Goal: Task Accomplishment & Management: Manage account settings

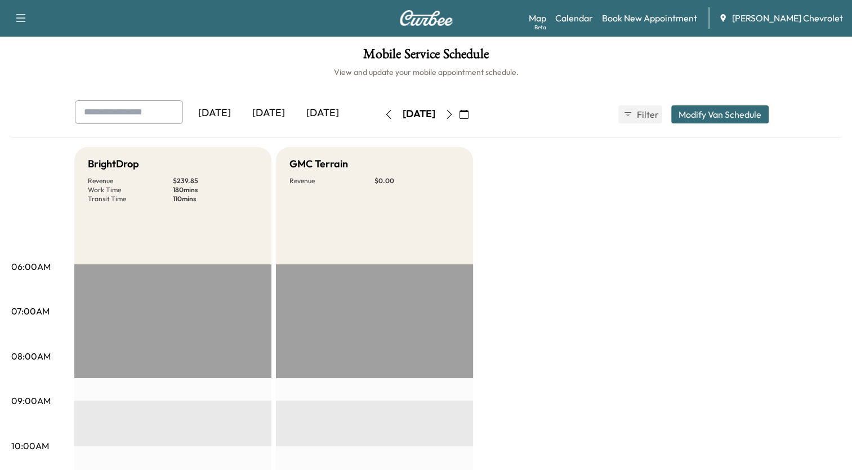
click at [454, 114] on icon "button" at bounding box center [449, 114] width 9 height 9
click at [384, 110] on icon "button" at bounding box center [388, 114] width 9 height 9
click at [468, 113] on icon "button" at bounding box center [463, 114] width 9 height 9
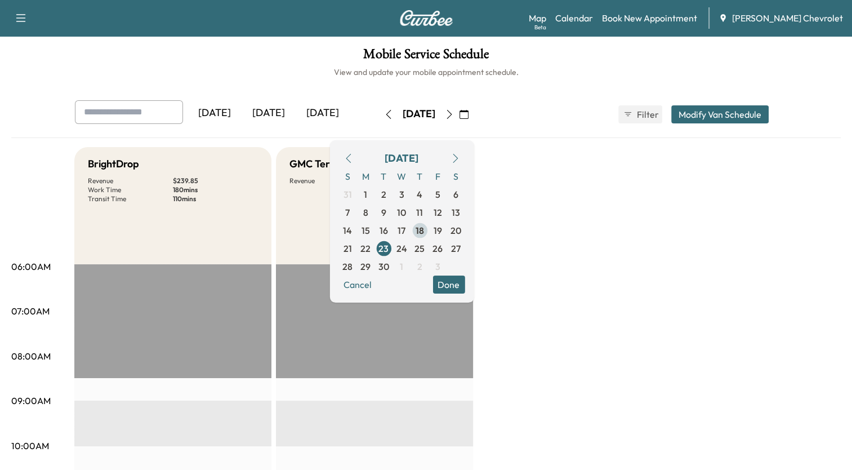
click at [424, 229] on span "18" at bounding box center [420, 231] width 8 height 14
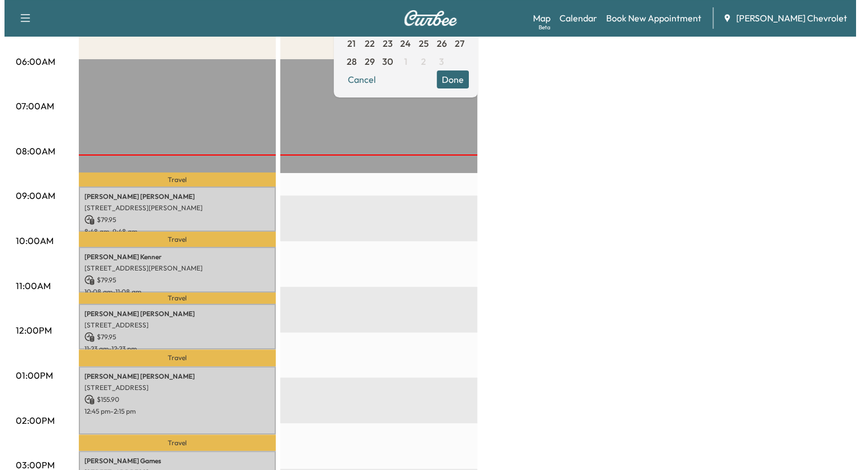
scroll to position [225, 0]
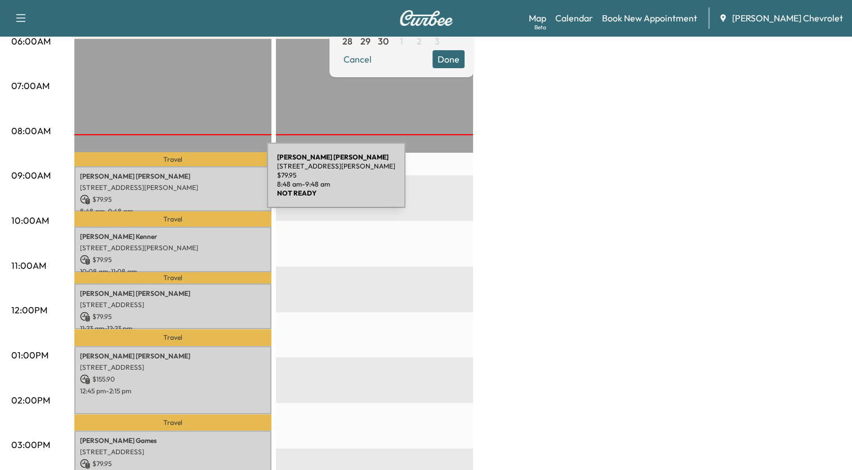
click at [182, 183] on p "[STREET_ADDRESS][PERSON_NAME]" at bounding box center [173, 187] width 186 height 9
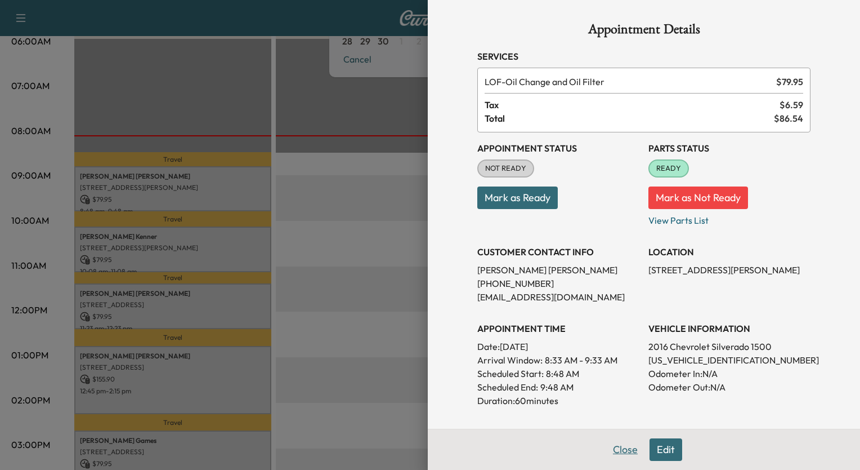
click at [613, 452] on button "Close" at bounding box center [625, 449] width 39 height 23
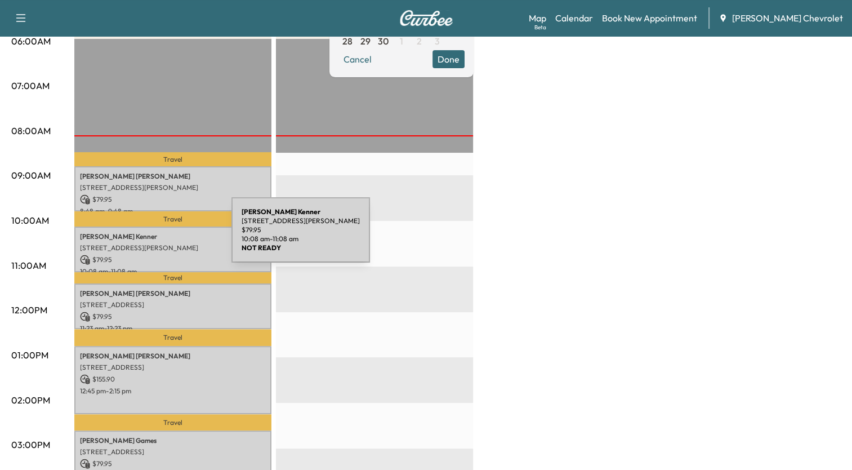
click at [147, 236] on p "[PERSON_NAME]" at bounding box center [173, 236] width 186 height 9
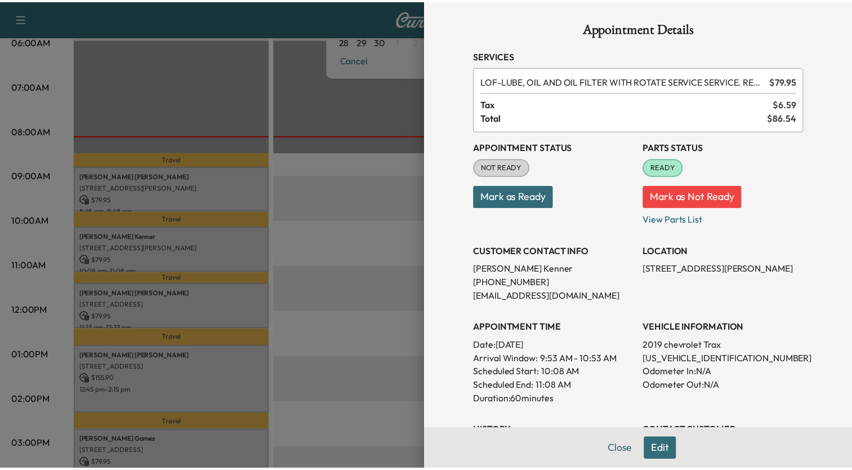
scroll to position [0, 0]
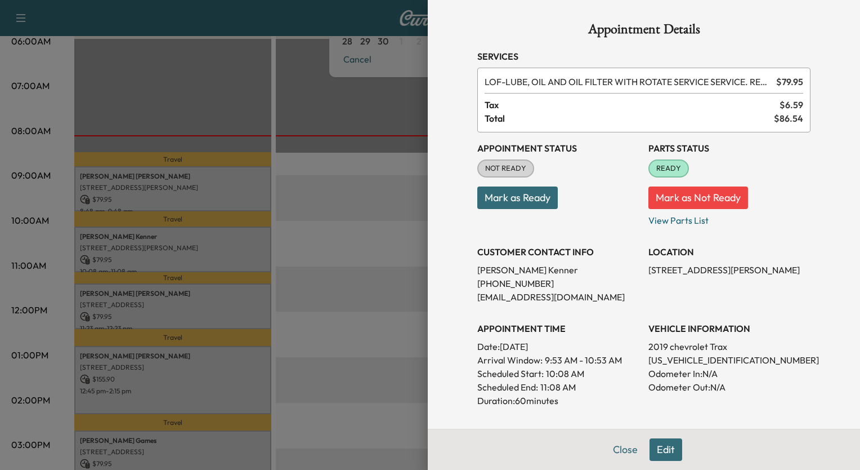
click at [385, 197] on div at bounding box center [430, 235] width 860 height 470
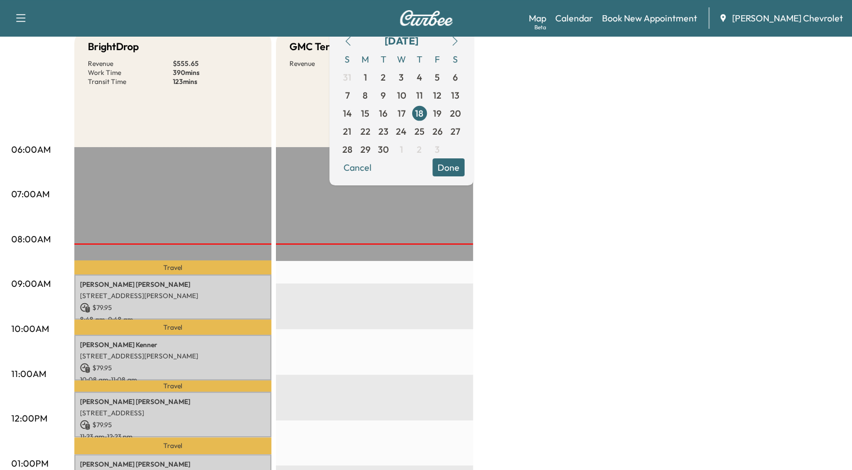
scroll to position [169, 0]
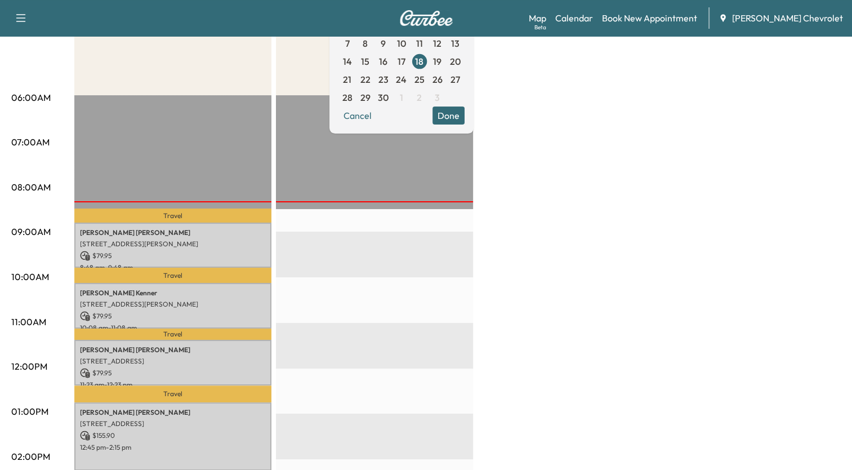
click at [667, 162] on div "BrightDrop Revenue $ 555.65 Work Time 390 mins Transit Time 123 mins Travel [PE…" at bounding box center [457, 400] width 766 height 845
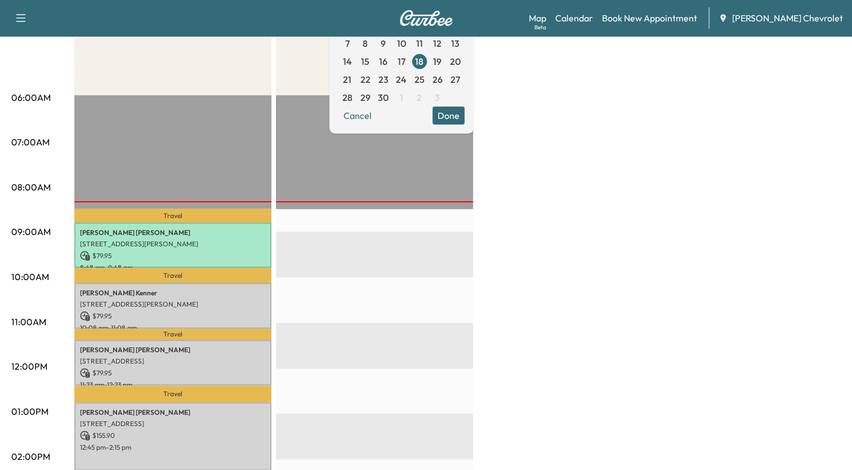
click at [465, 117] on button "Done" at bounding box center [448, 115] width 32 height 18
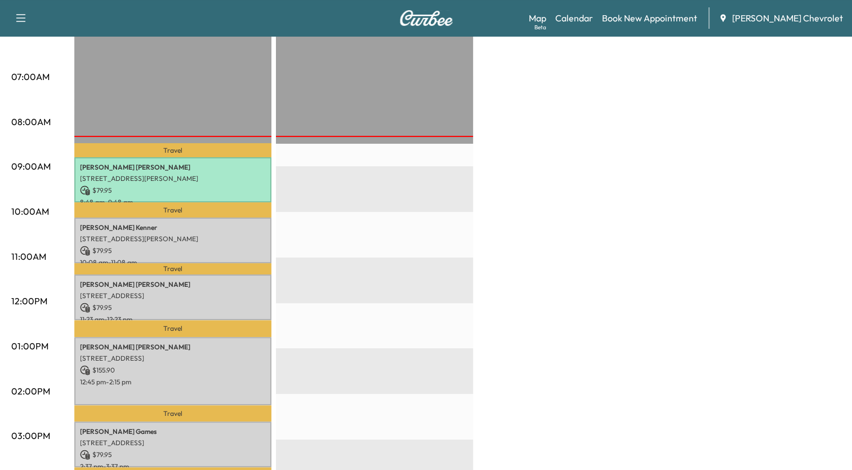
scroll to position [282, 0]
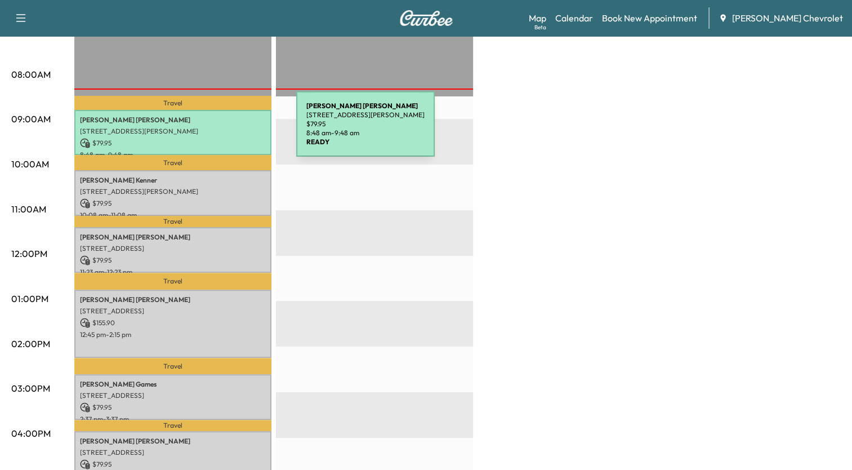
click at [212, 131] on p "[STREET_ADDRESS][PERSON_NAME]" at bounding box center [173, 131] width 186 height 9
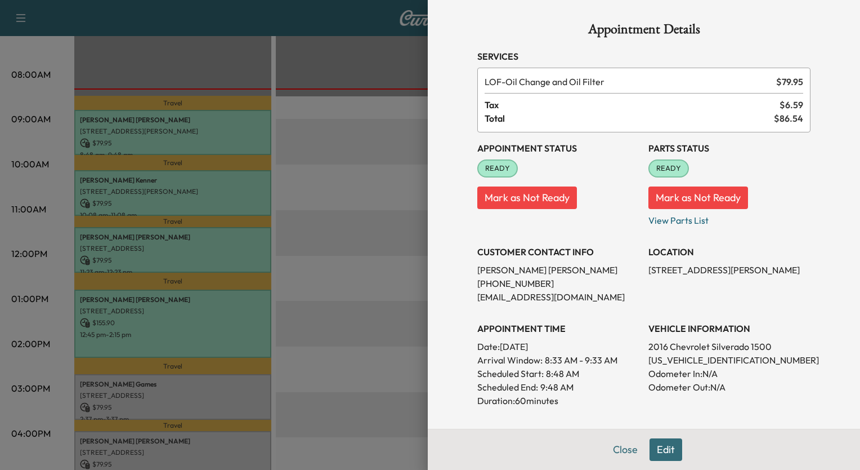
click at [350, 176] on div at bounding box center [430, 235] width 860 height 470
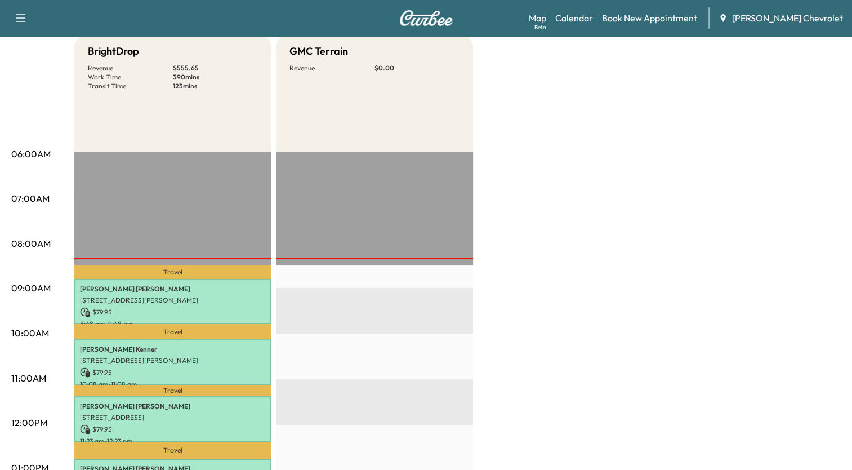
scroll to position [0, 0]
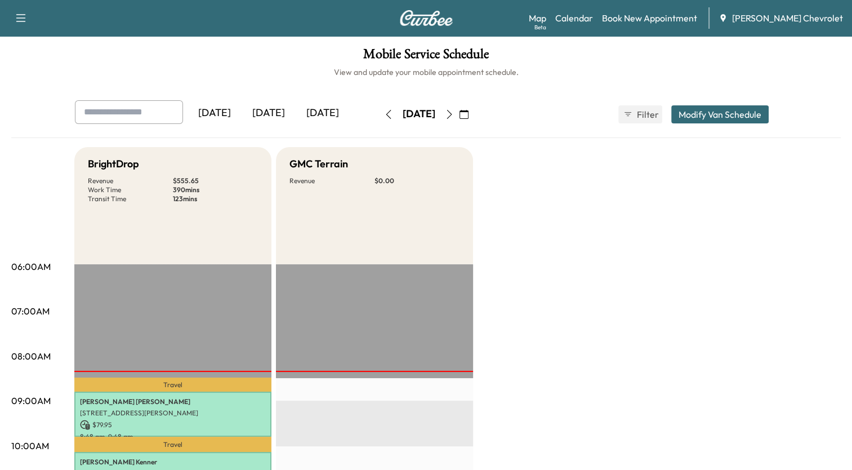
click at [384, 111] on icon "button" at bounding box center [388, 114] width 9 height 9
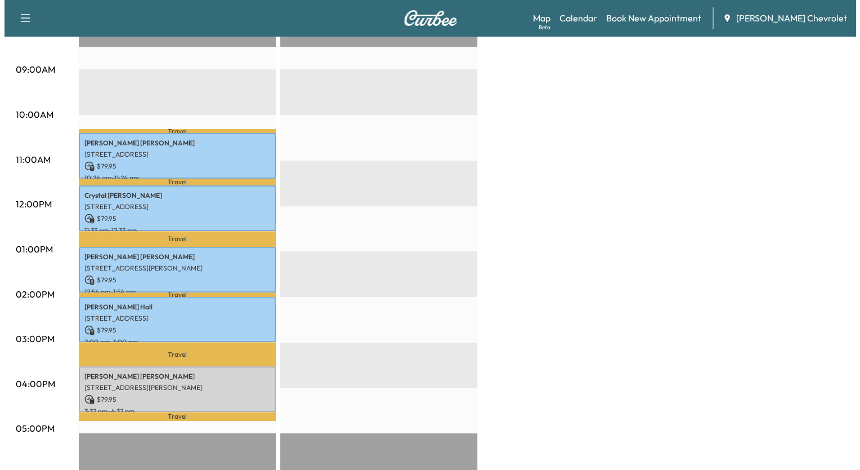
scroll to position [338, 0]
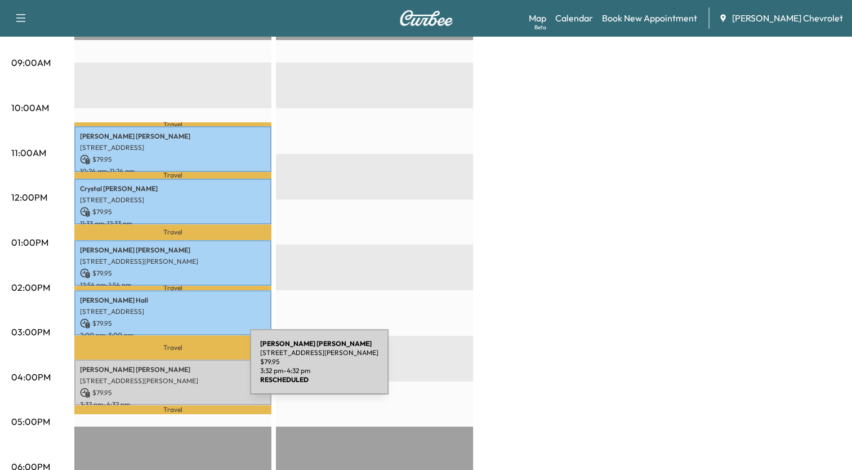
click at [166, 368] on div "[PERSON_NAME] [STREET_ADDRESS][PERSON_NAME] $ 79.95 3:32 pm - 4:32 pm" at bounding box center [172, 382] width 197 height 46
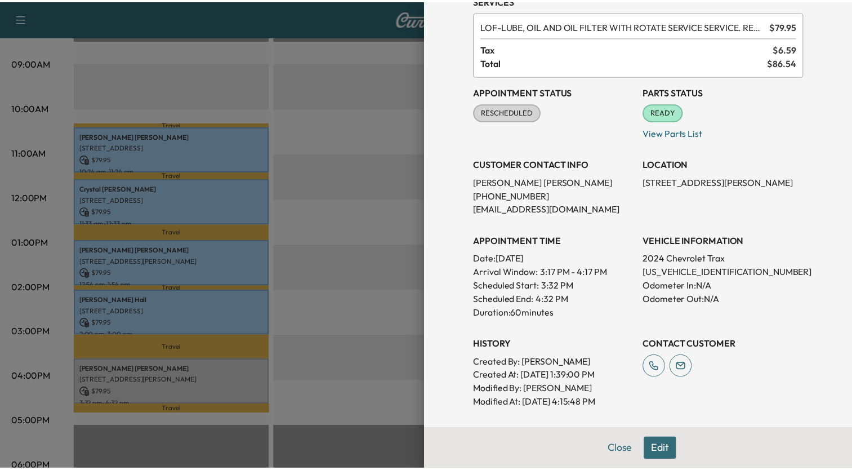
scroll to position [0, 0]
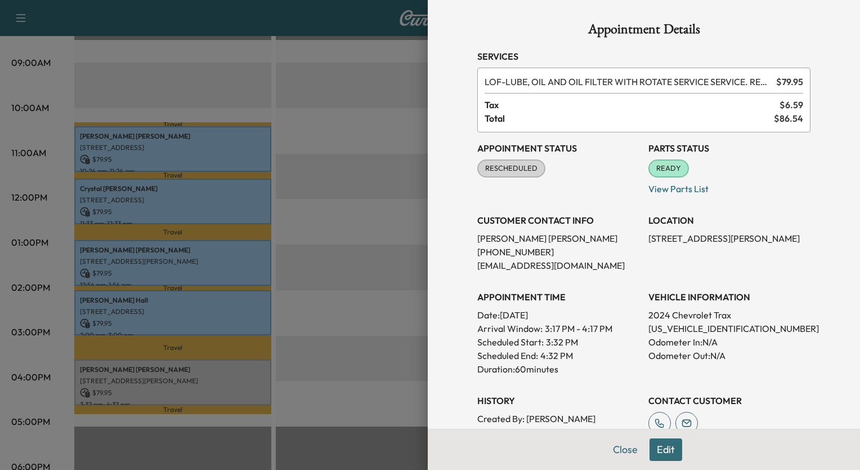
click at [355, 129] on div at bounding box center [430, 235] width 860 height 470
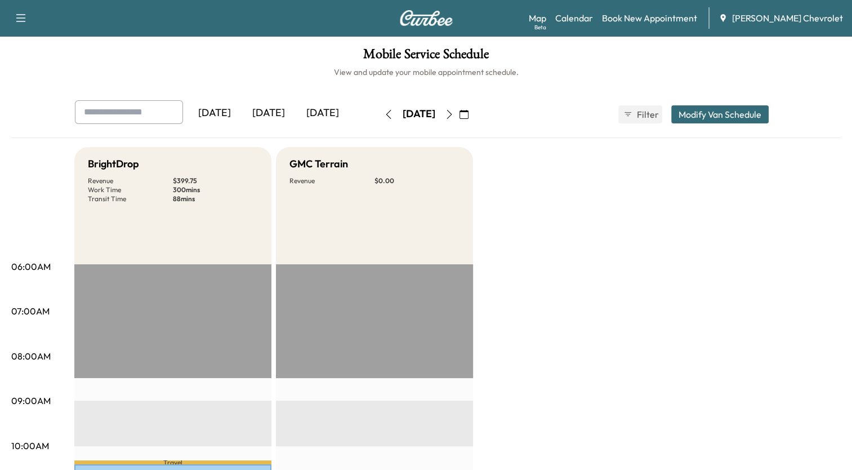
click at [454, 115] on icon "button" at bounding box center [449, 114] width 9 height 9
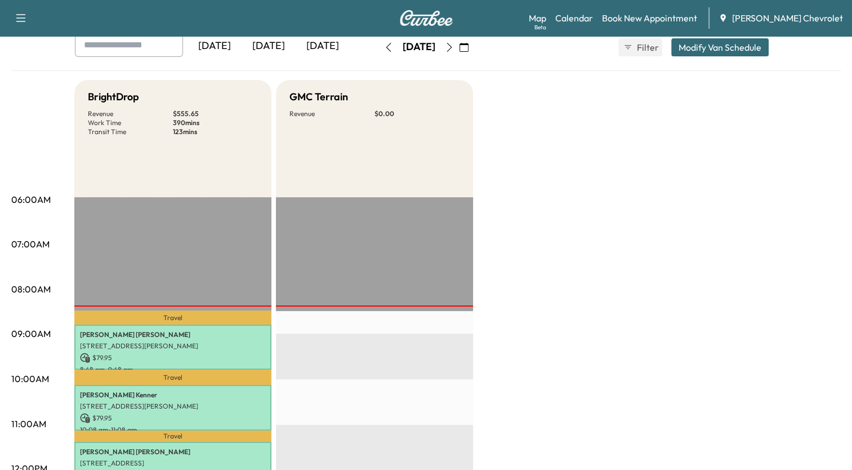
scroll to position [56, 0]
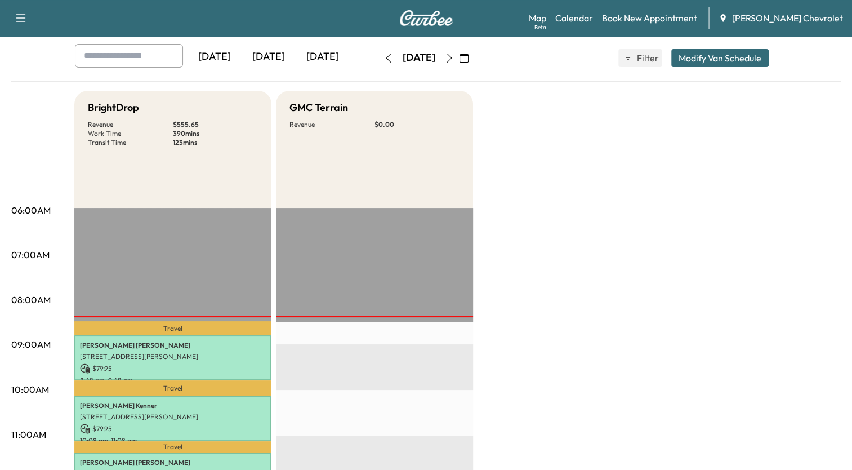
click at [452, 55] on icon "button" at bounding box center [449, 57] width 5 height 9
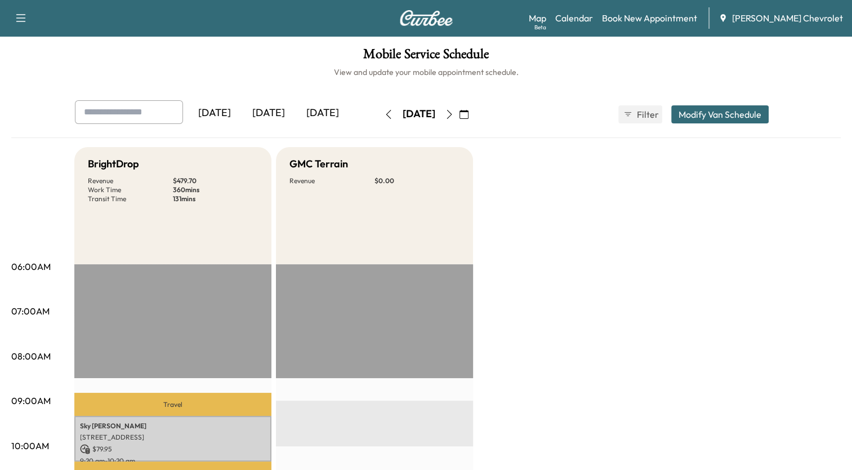
click at [384, 110] on icon "button" at bounding box center [388, 114] width 9 height 9
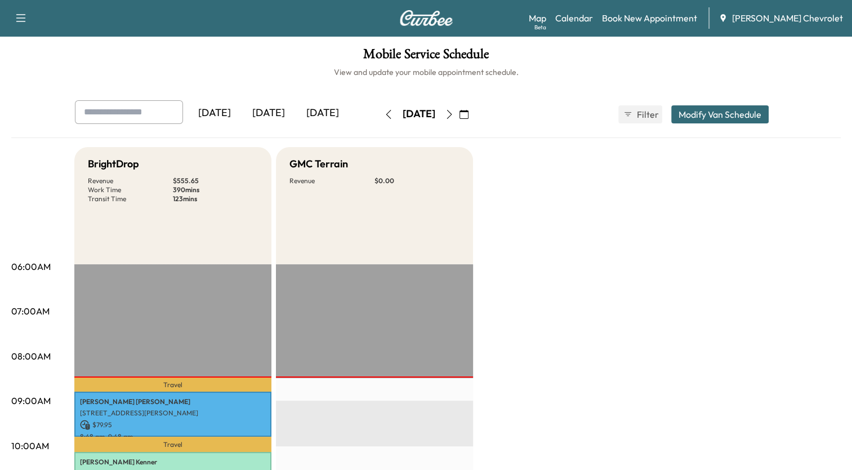
click at [384, 114] on icon "button" at bounding box center [388, 114] width 9 height 9
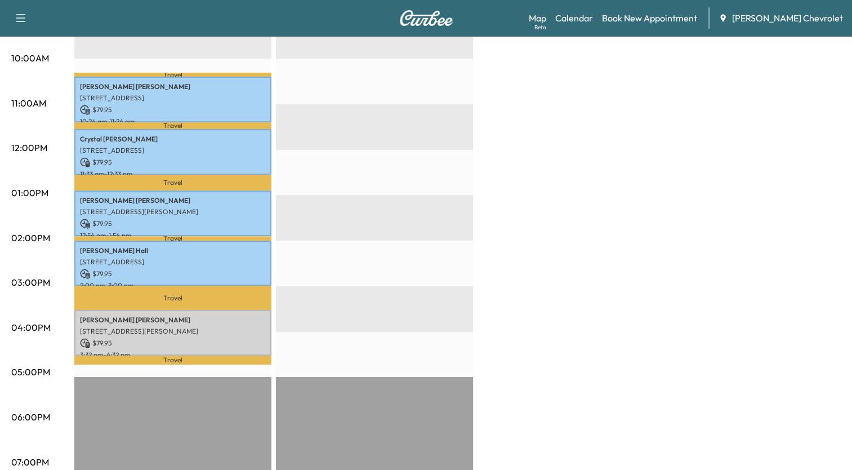
scroll to position [394, 0]
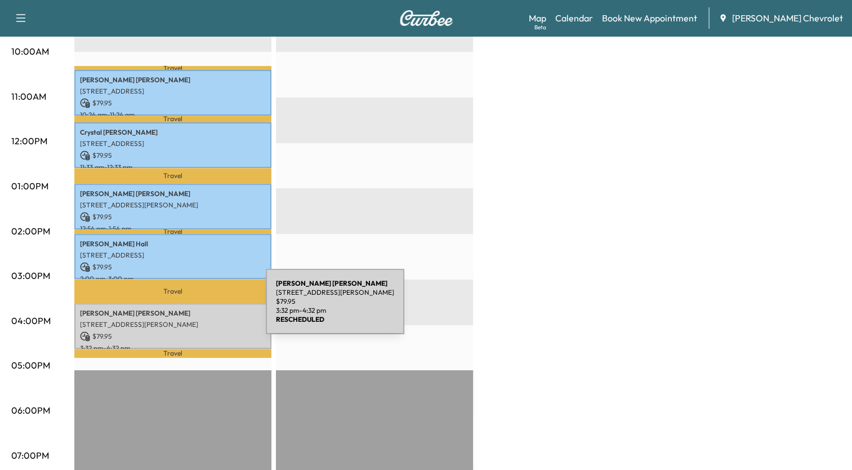
click at [181, 309] on p "[PERSON_NAME]" at bounding box center [173, 313] width 186 height 9
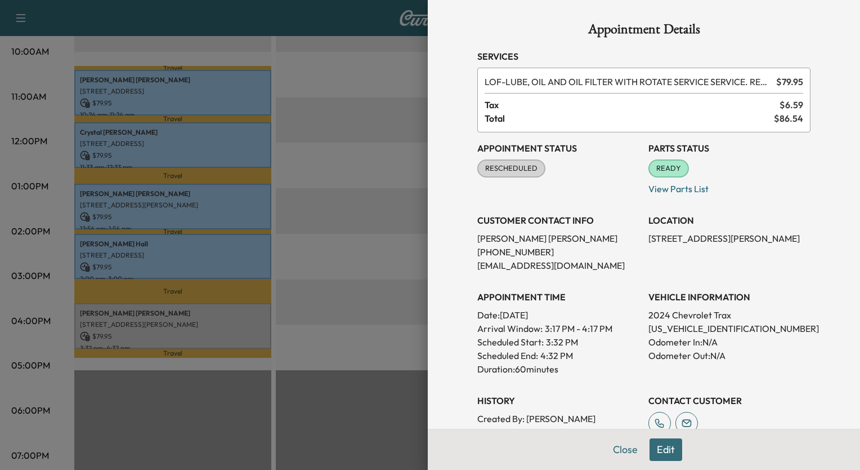
click at [367, 59] on div at bounding box center [430, 235] width 860 height 470
